Goal: Task Accomplishment & Management: Use online tool/utility

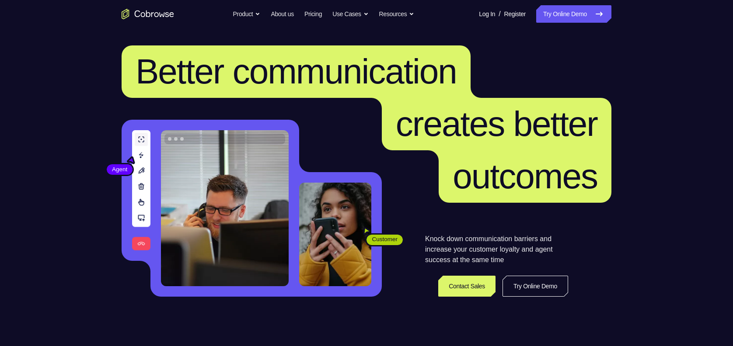
click at [588, 10] on link "Try Online Demo" at bounding box center [573, 13] width 75 height 17
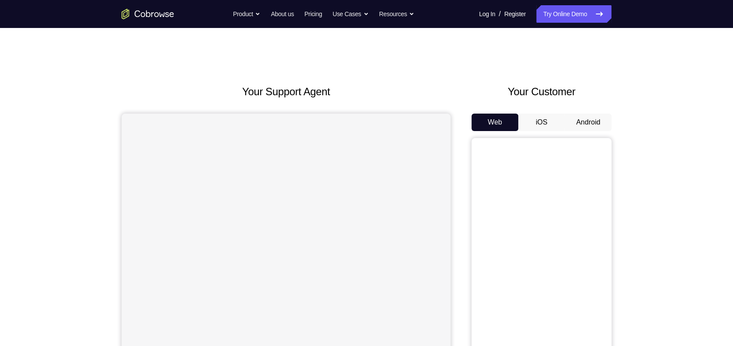
click at [581, 121] on button "Android" at bounding box center [587, 122] width 47 height 17
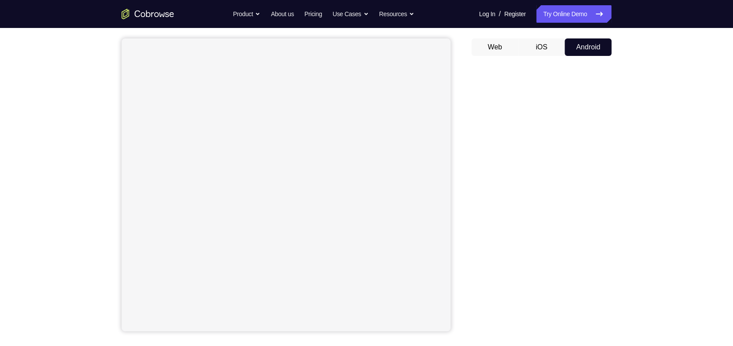
scroll to position [76, 0]
drag, startPoint x: 581, startPoint y: 121, endPoint x: 625, endPoint y: 164, distance: 61.8
click at [625, 164] on div "Your Support Agent Your Customer Web iOS Android Next Steps We’d be happy to gi…" at bounding box center [367, 240] width 560 height 577
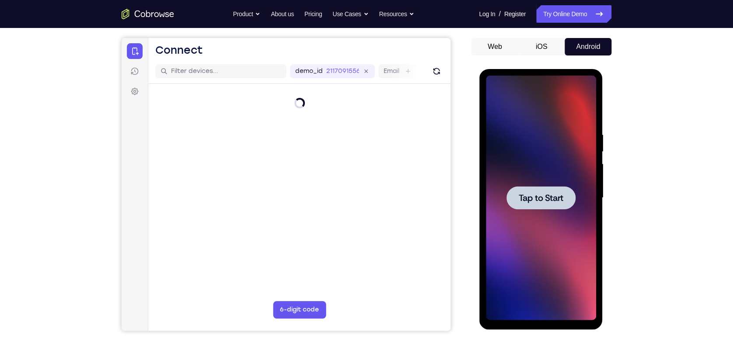
scroll to position [0, 0]
click at [557, 194] on span "Tap to Start" at bounding box center [540, 198] width 45 height 9
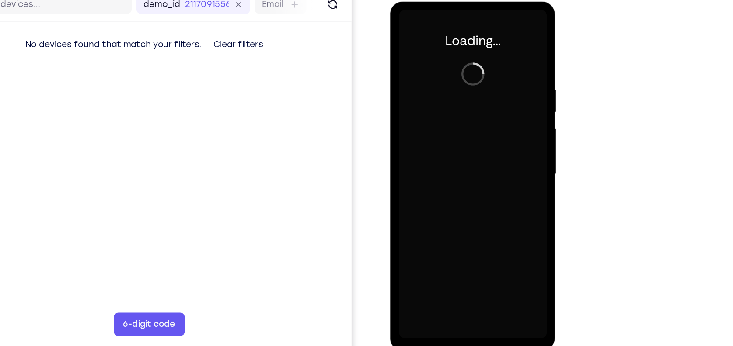
scroll to position [76, 0]
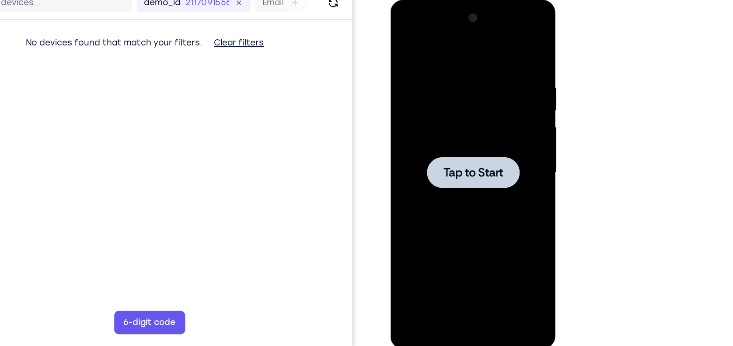
click at [454, 151] on div at bounding box center [452, 129] width 110 height 245
click at [436, 92] on div at bounding box center [452, 129] width 110 height 245
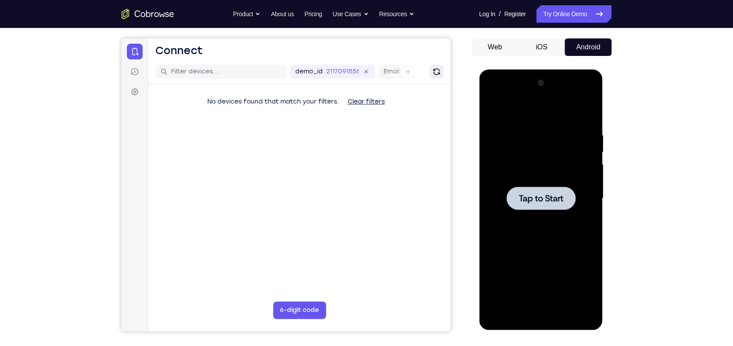
click at [435, 73] on icon "Refresh" at bounding box center [436, 71] width 11 height 11
click at [523, 174] on div at bounding box center [540, 198] width 110 height 245
click at [526, 199] on span "Tap to Start" at bounding box center [540, 198] width 45 height 9
click at [361, 104] on button "Clear filters" at bounding box center [366, 101] width 51 height 17
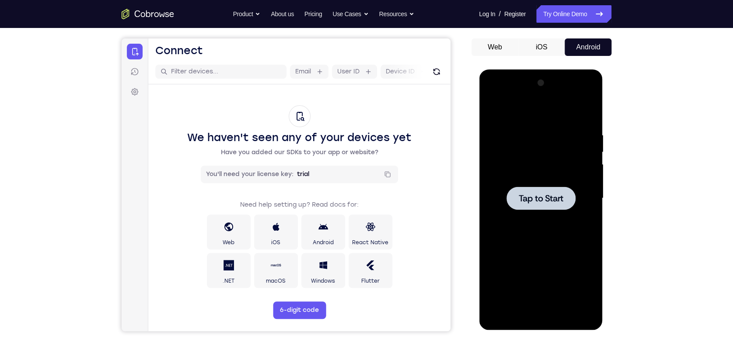
click at [544, 207] on div at bounding box center [540, 198] width 69 height 23
click at [536, 45] on button "iOS" at bounding box center [541, 46] width 47 height 17
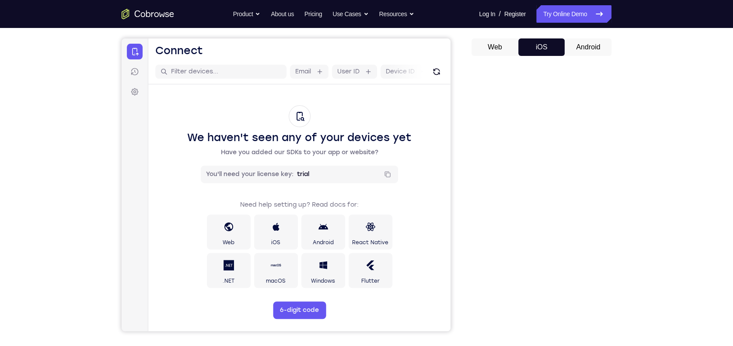
click at [582, 48] on button "Android" at bounding box center [587, 46] width 47 height 17
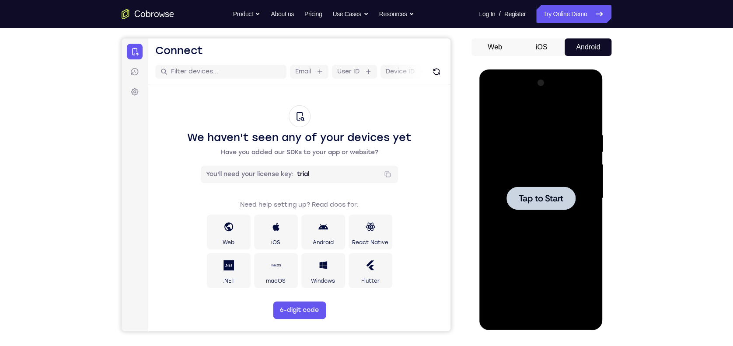
click at [534, 201] on span "Tap to Start" at bounding box center [540, 198] width 45 height 9
